Goal: Task Accomplishment & Management: Manage account settings

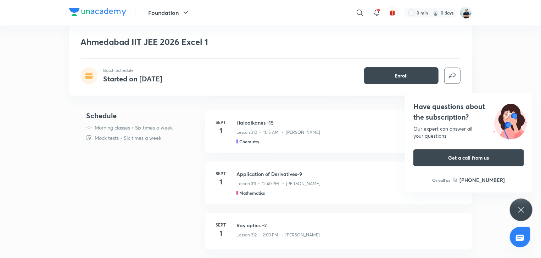
scroll to position [172, 0]
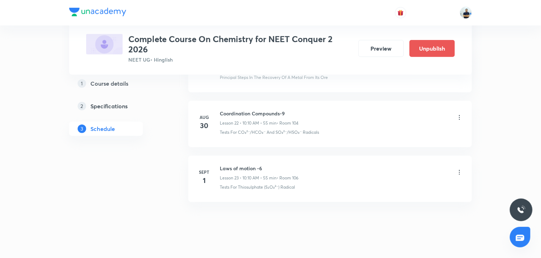
click at [266, 110] on h6 "Coordination Compounds-9" at bounding box center [259, 113] width 79 height 7
copy h6 "Coordination Compounds-9"
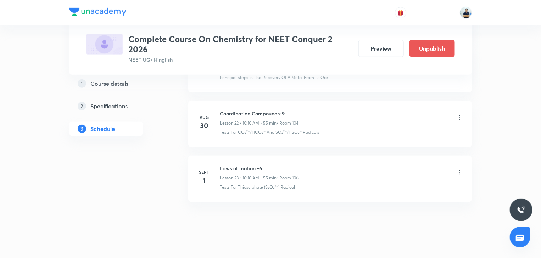
click at [457, 169] on icon at bounding box center [459, 172] width 7 height 7
click at [403, 186] on li "Edit" at bounding box center [423, 186] width 78 height 13
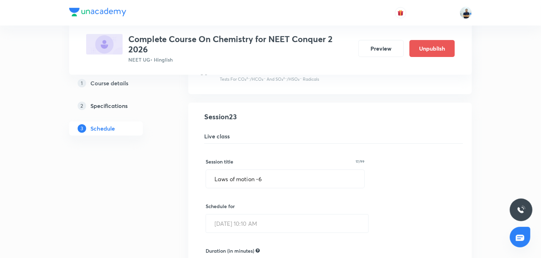
scroll to position [1261, 0]
click at [247, 173] on input "Laws of motion -6" at bounding box center [285, 178] width 158 height 18
paste input "Coordination Compounds-9"
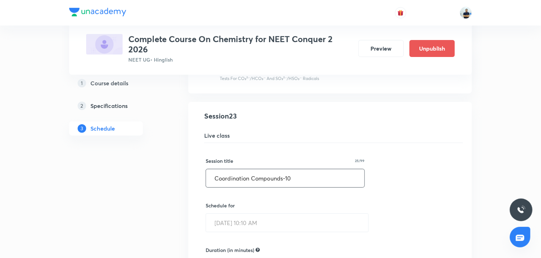
scroll to position [1525, 0]
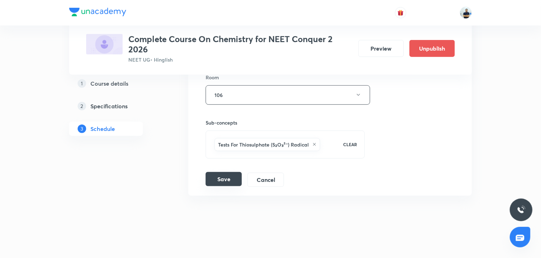
type input "Coordination Compounds-10"
click at [233, 174] on button "Save" at bounding box center [223, 179] width 36 height 14
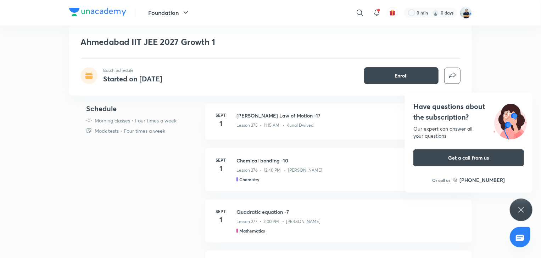
scroll to position [172, 0]
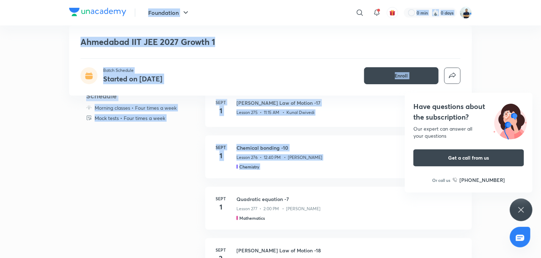
drag, startPoint x: 194, startPoint y: 192, endPoint x: 116, endPoint y: -4, distance: 211.7
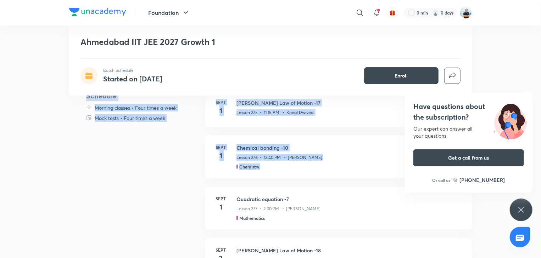
scroll to position [164, 0]
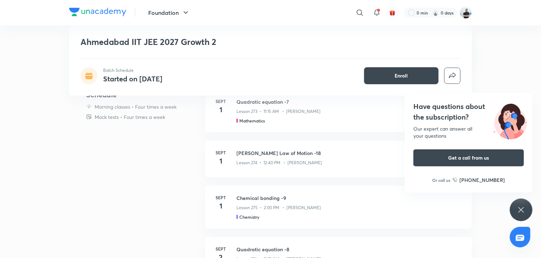
scroll to position [192, 0]
